Goal: Task Accomplishment & Management: Manage account settings

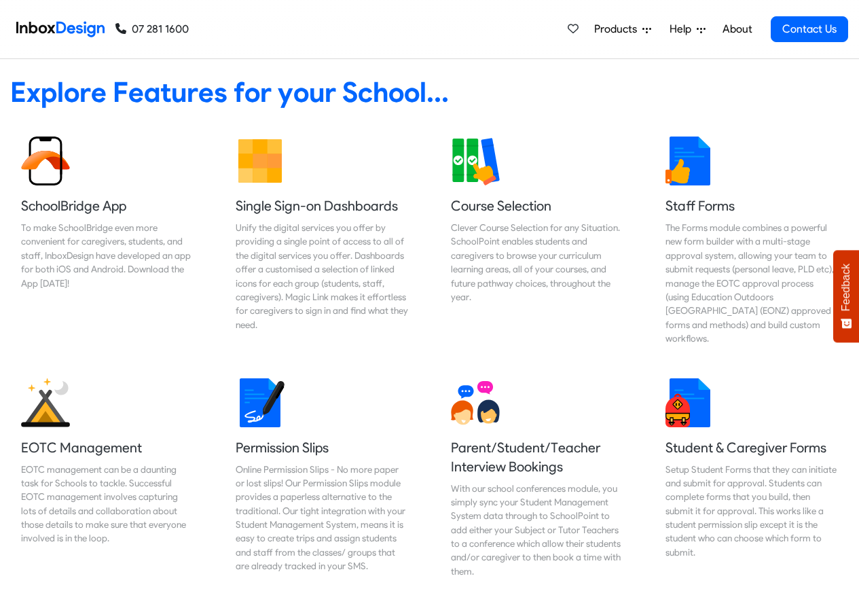
scroll to position [3794, 0]
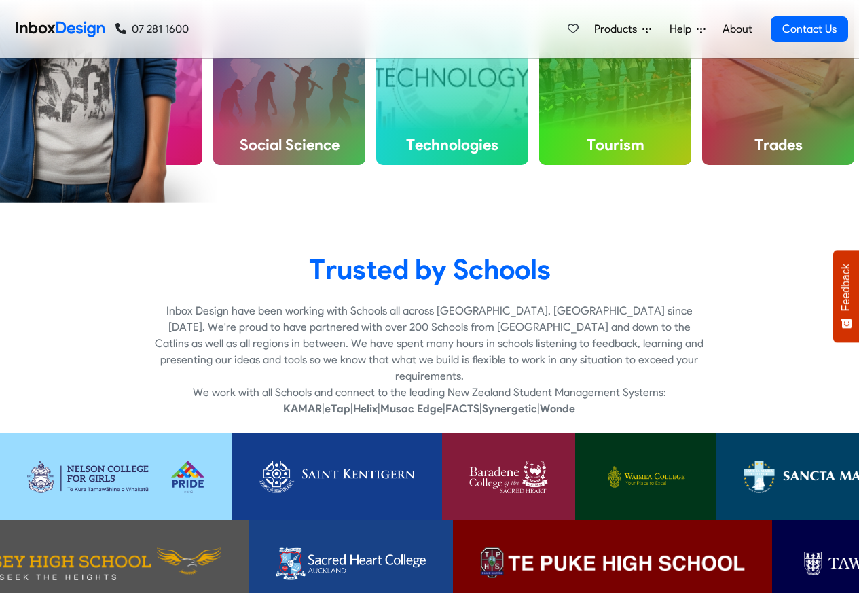
checkbox input "true"
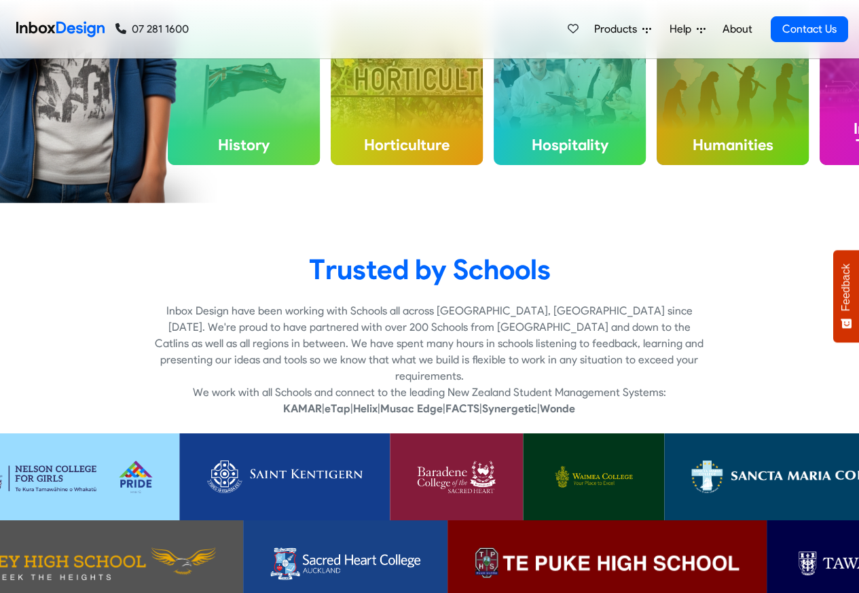
checkbox input "true"
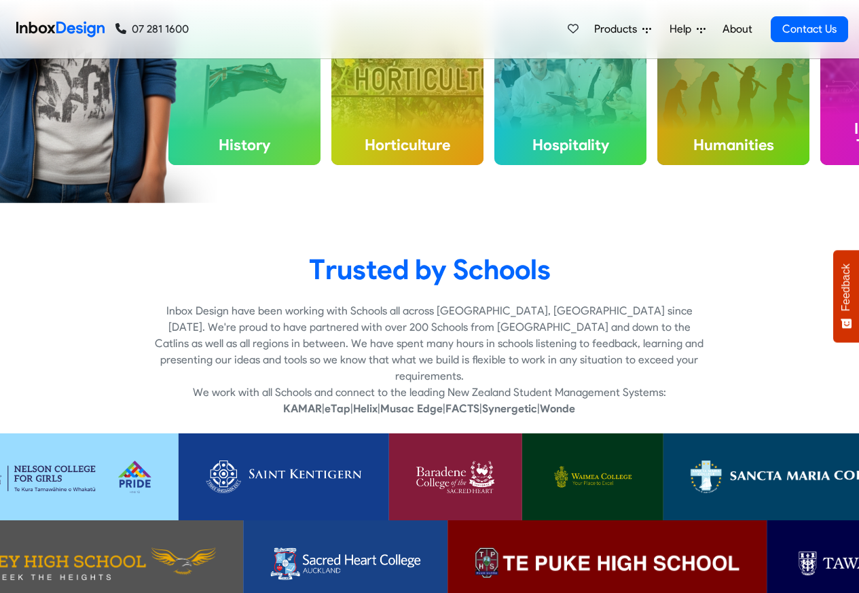
checkbox input "true"
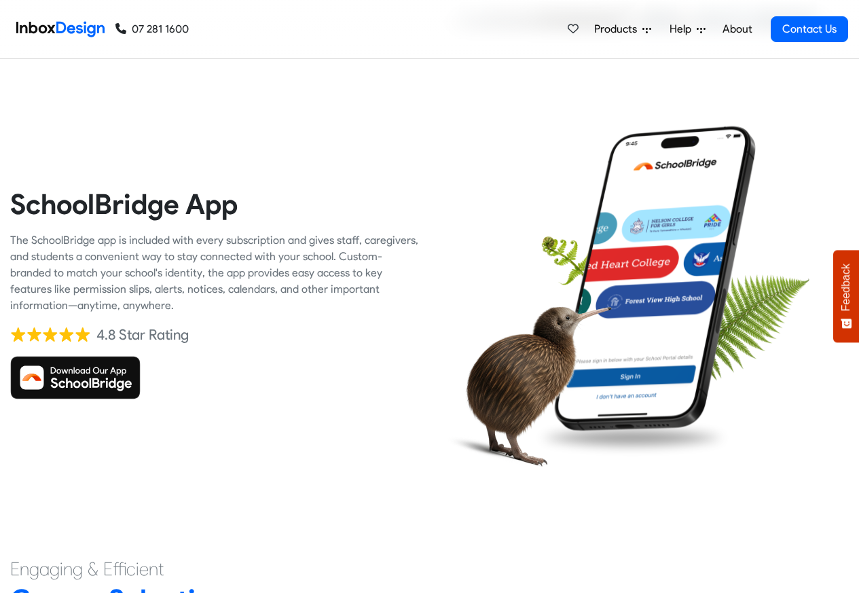
scroll to position [2898, 0]
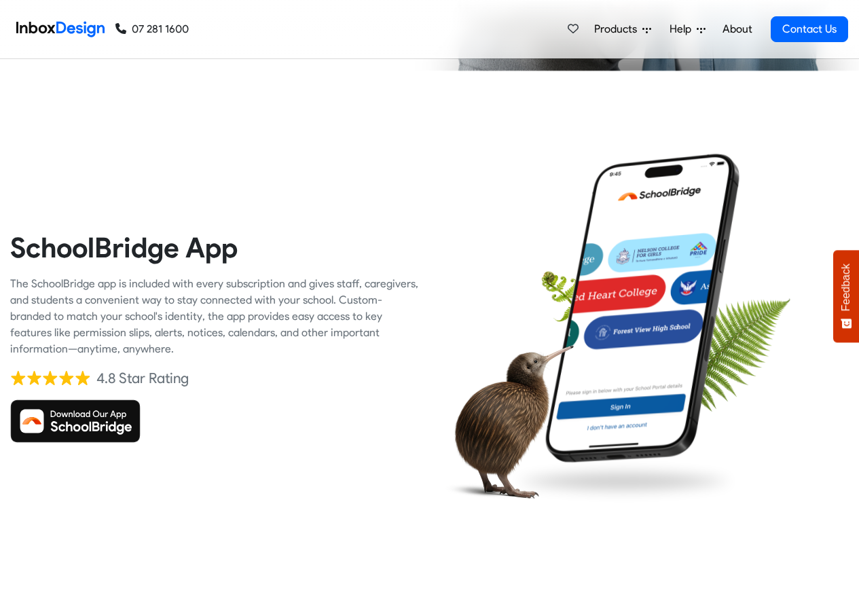
checkbox input "false"
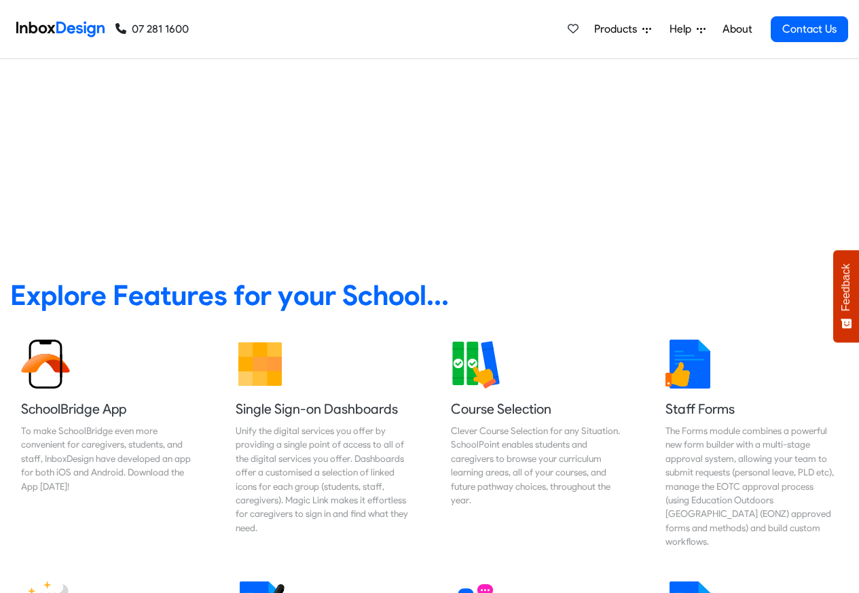
checkbox input "false"
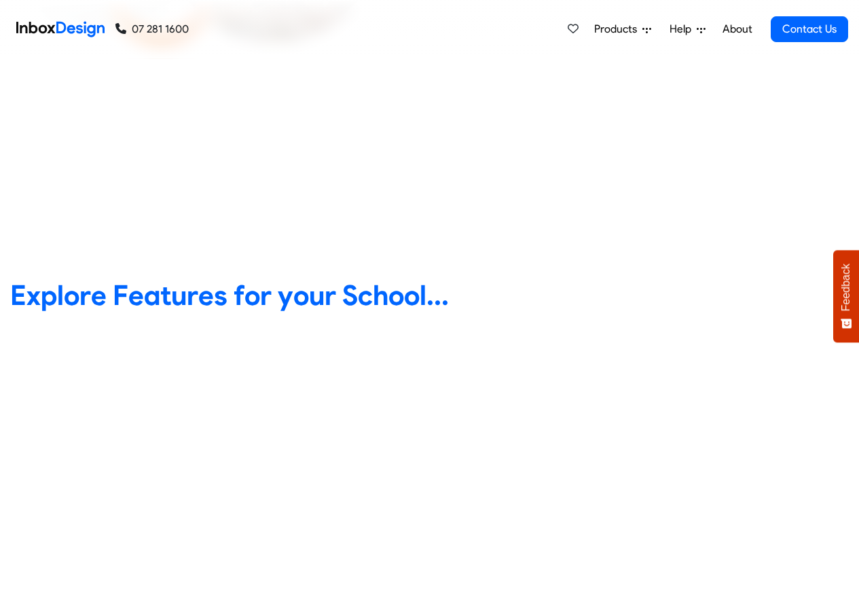
scroll to position [0, 0]
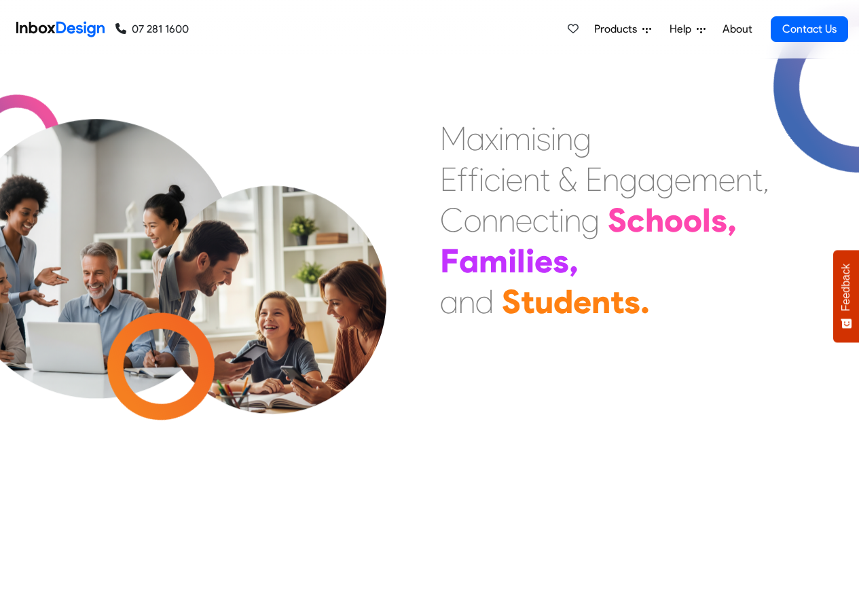
checkbox input "false"
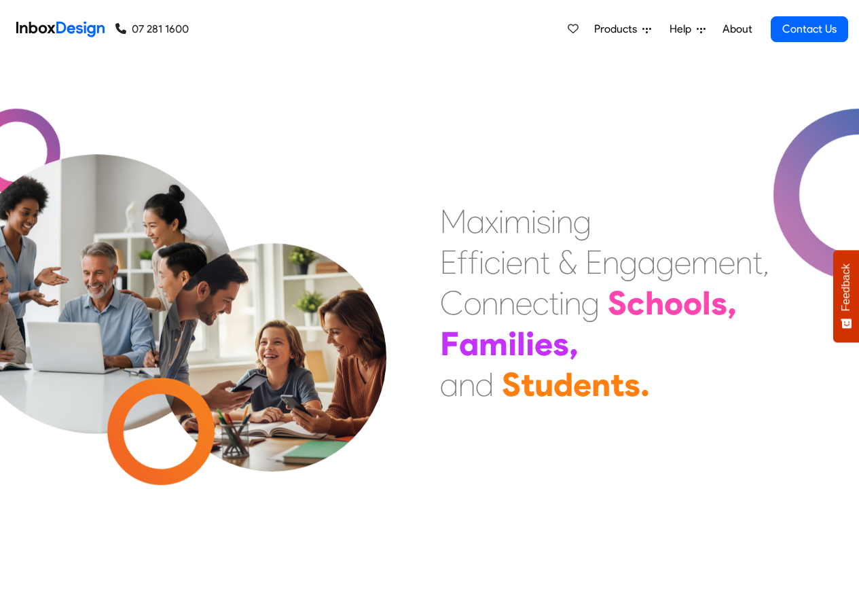
checkbox input "false"
